Goal: Navigation & Orientation: Find specific page/section

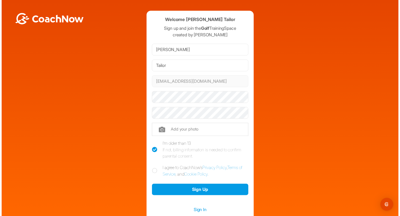
scroll to position [19, 0]
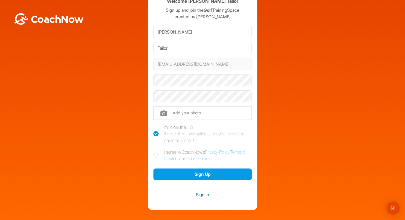
click at [197, 195] on link "Sign In" at bounding box center [202, 194] width 98 height 7
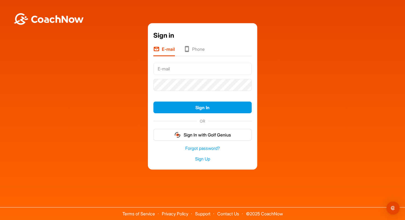
click at [185, 72] on input "text" at bounding box center [202, 69] width 98 height 12
type input "nitish.tailor@justice.govt.nz"
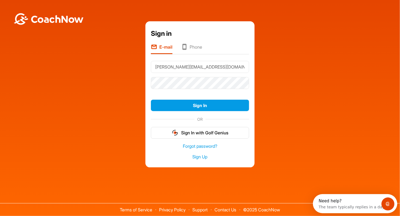
drag, startPoint x: 223, startPoint y: 69, endPoint x: 127, endPoint y: 82, distance: 97.5
click at [127, 82] on div "Sign in E-mail Phone nitish.tailor@justice.govt.nz Sign In OR Sign In with Golf…" at bounding box center [200, 94] width 395 height 146
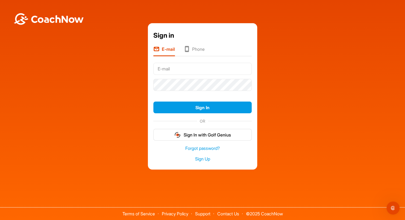
click at [162, 66] on input "text" at bounding box center [202, 69] width 98 height 12
type input "nitish.tailor@justice.govt.nz"
drag, startPoint x: 222, startPoint y: 63, endPoint x: 134, endPoint y: 77, distance: 88.8
click at [134, 77] on div "Sign in E-mail Phone nitish.tailor@justice.govt.nz Sign In OR Sign In with Golf…" at bounding box center [202, 96] width 399 height 146
click at [158, 72] on input "text" at bounding box center [202, 69] width 98 height 12
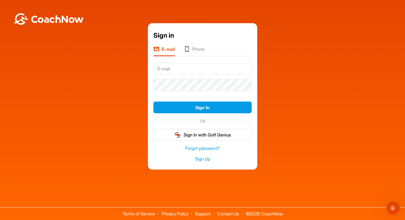
type input "[EMAIL_ADDRESS][DOMAIN_NAME]"
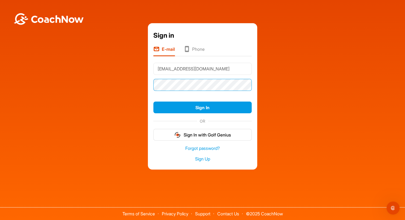
click at [153, 102] on button "Sign In" at bounding box center [202, 108] width 98 height 12
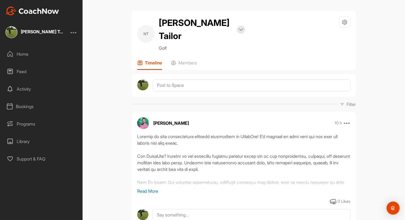
scroll to position [10, 0]
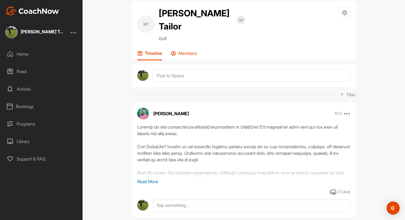
click at [180, 51] on p "Members" at bounding box center [187, 53] width 19 height 5
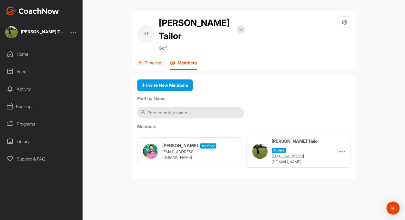
click at [150, 60] on p "Timeline" at bounding box center [153, 62] width 16 height 5
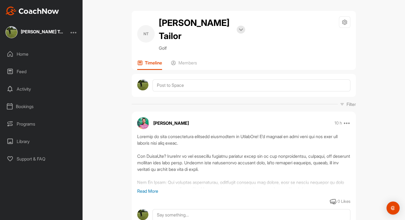
scroll to position [10, 0]
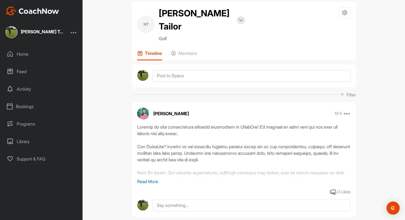
click at [145, 178] on p "Read More" at bounding box center [243, 181] width 213 height 7
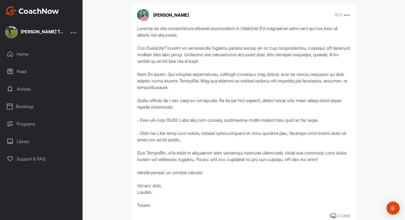
scroll to position [109, 0]
